Goal: Navigation & Orientation: Find specific page/section

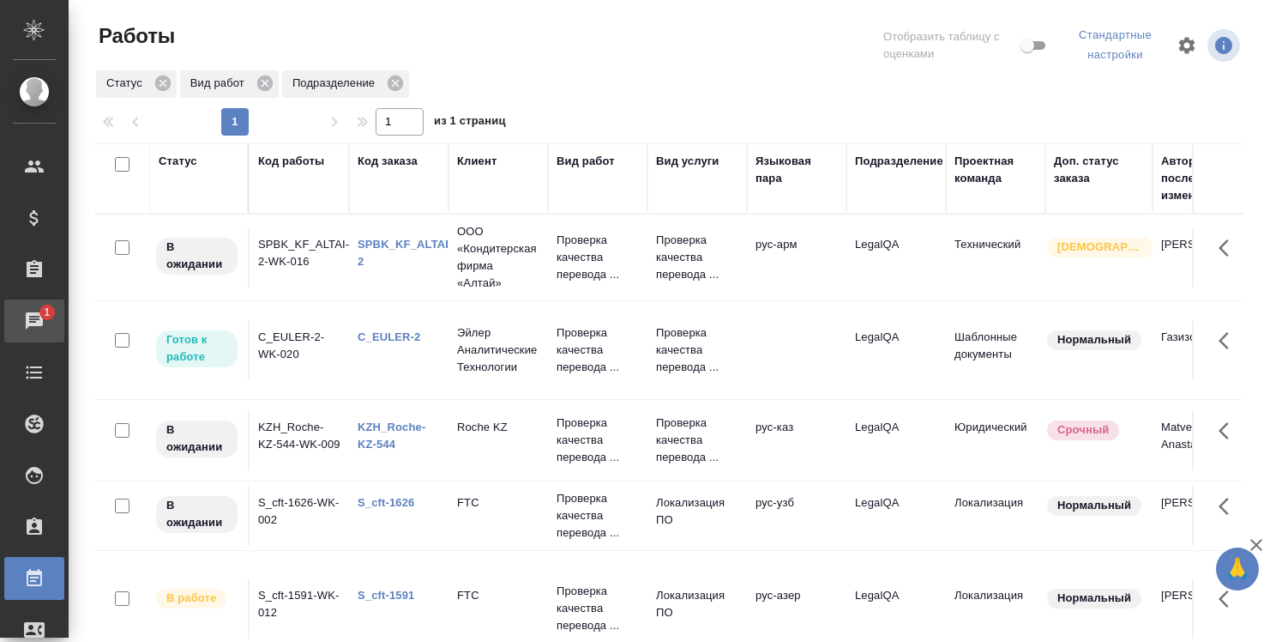
click at [34, 328] on div "Чаты" at bounding box center [12, 321] width 43 height 26
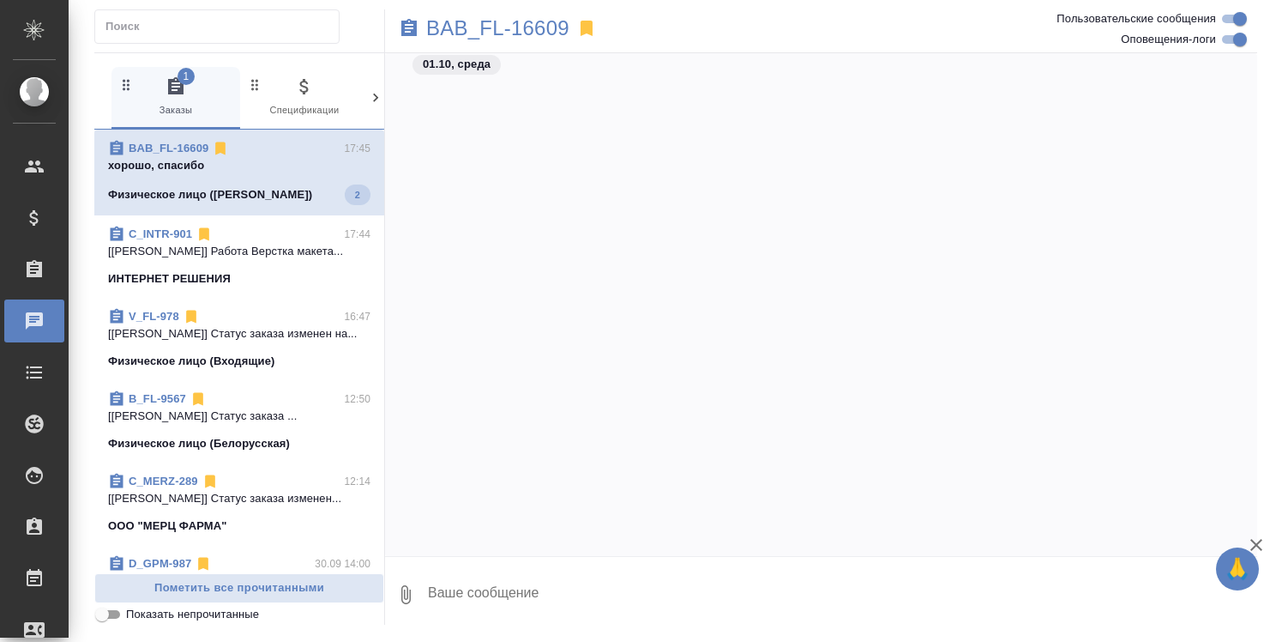
scroll to position [6292, 0]
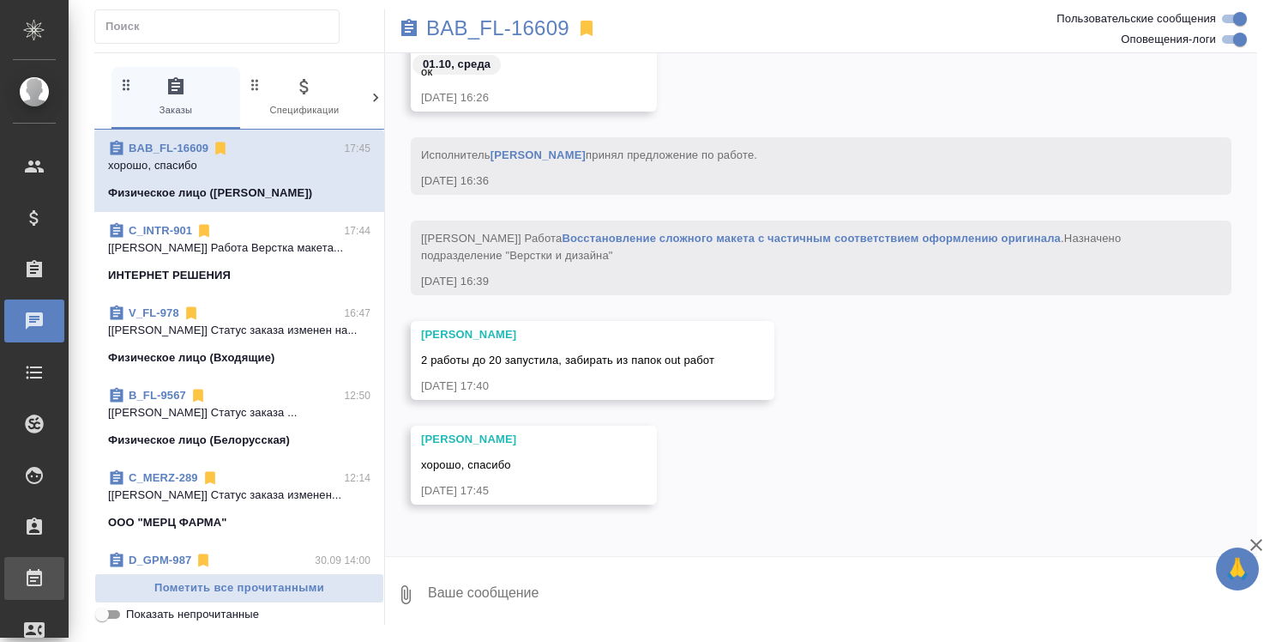
click at [106, 569] on div ".cls-1 fill:#fff; AWATERA [PERSON_NAME] Спецификации Заказы 0 Чаты Todo Проекты…" at bounding box center [638, 321] width 1276 height 642
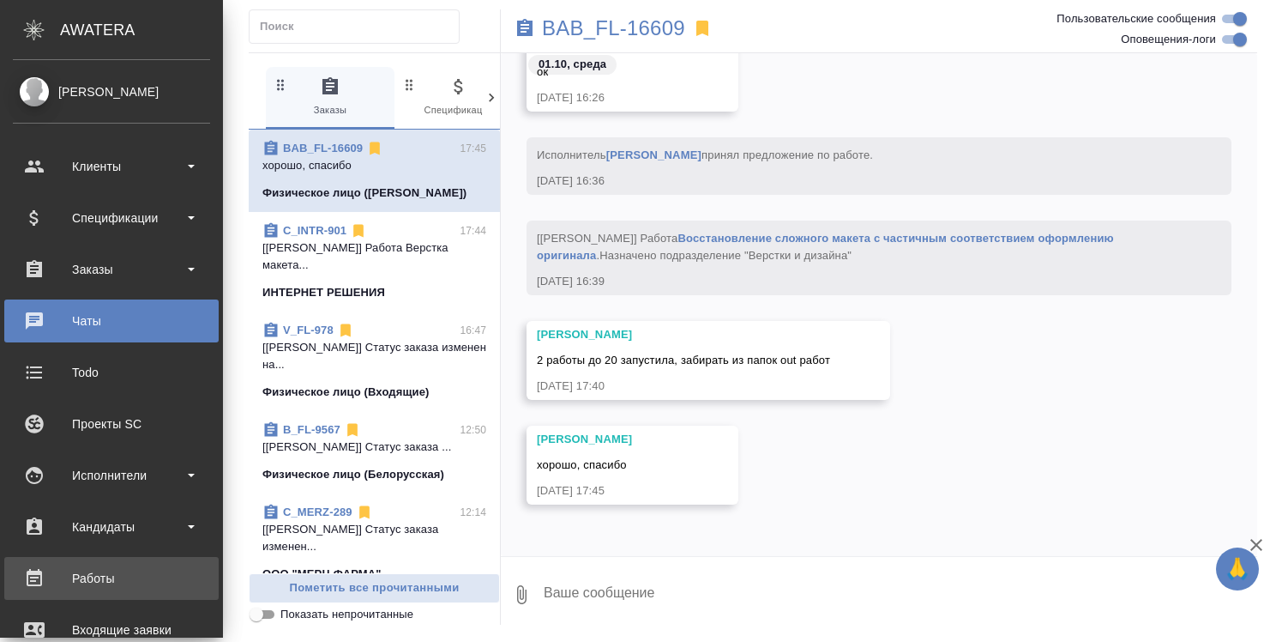
click at [79, 572] on div "Работы" at bounding box center [111, 578] width 197 height 26
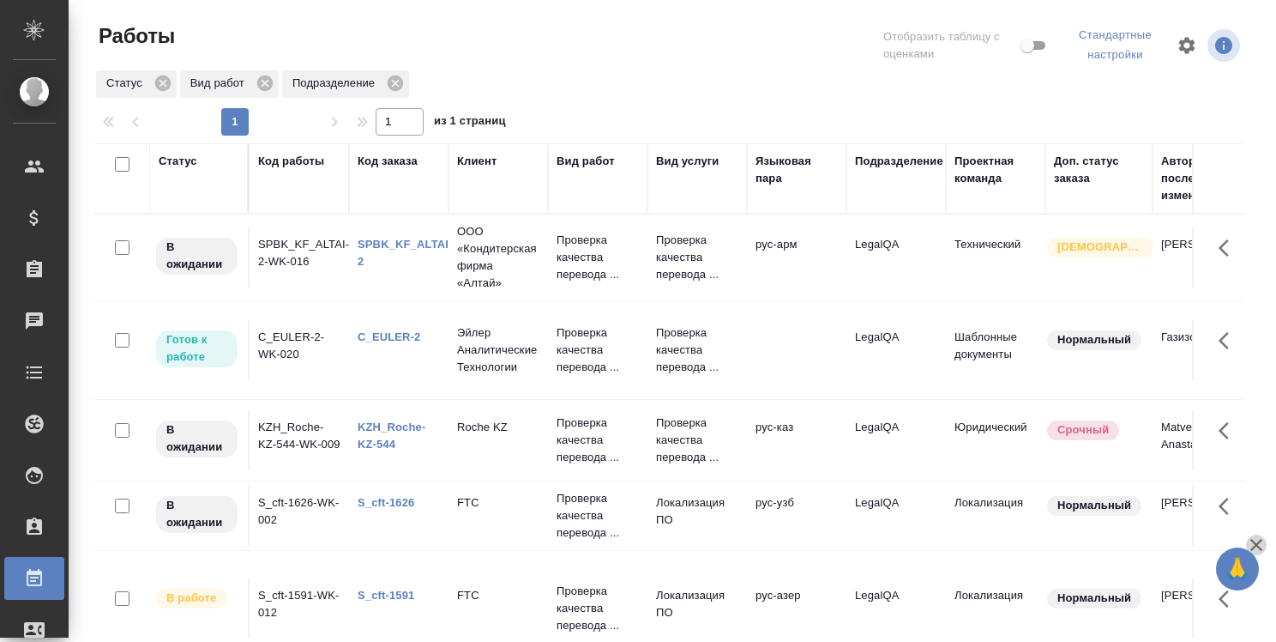
click at [1258, 551] on icon "button" at bounding box center [1256, 544] width 21 height 21
